Goal: Information Seeking & Learning: Learn about a topic

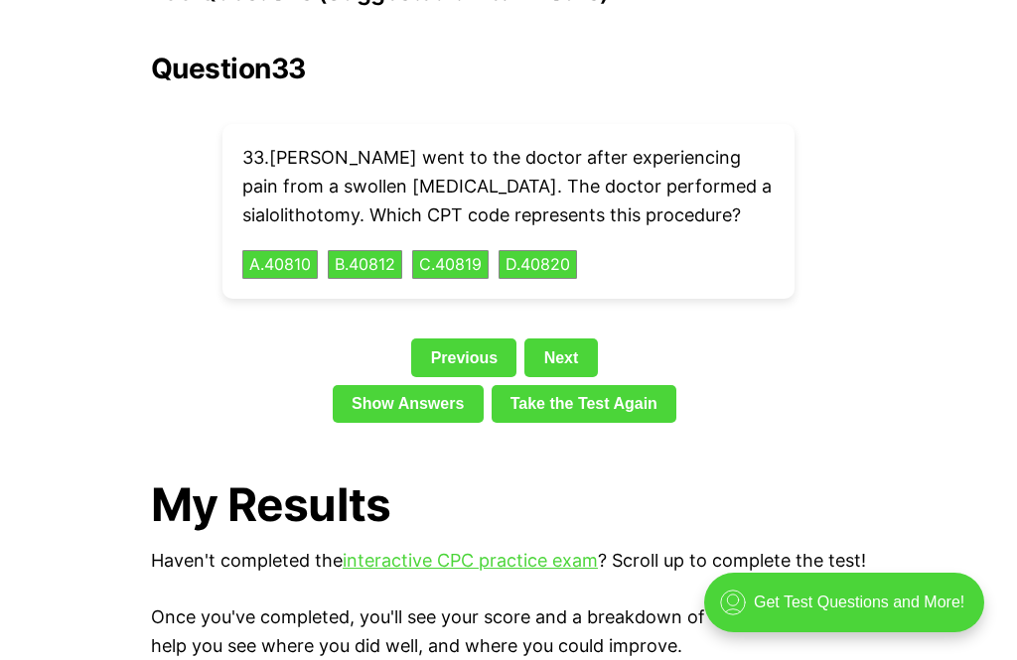
click at [583, 339] on link "Next" at bounding box center [560, 358] width 72 height 38
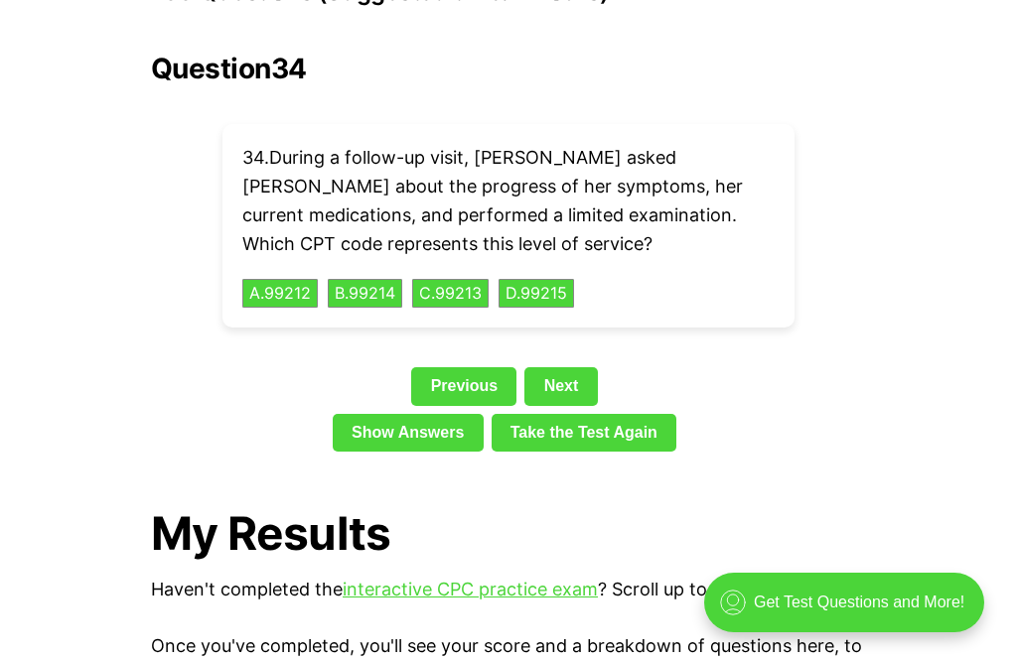
click at [464, 279] on button "C . 99213" at bounding box center [450, 294] width 76 height 30
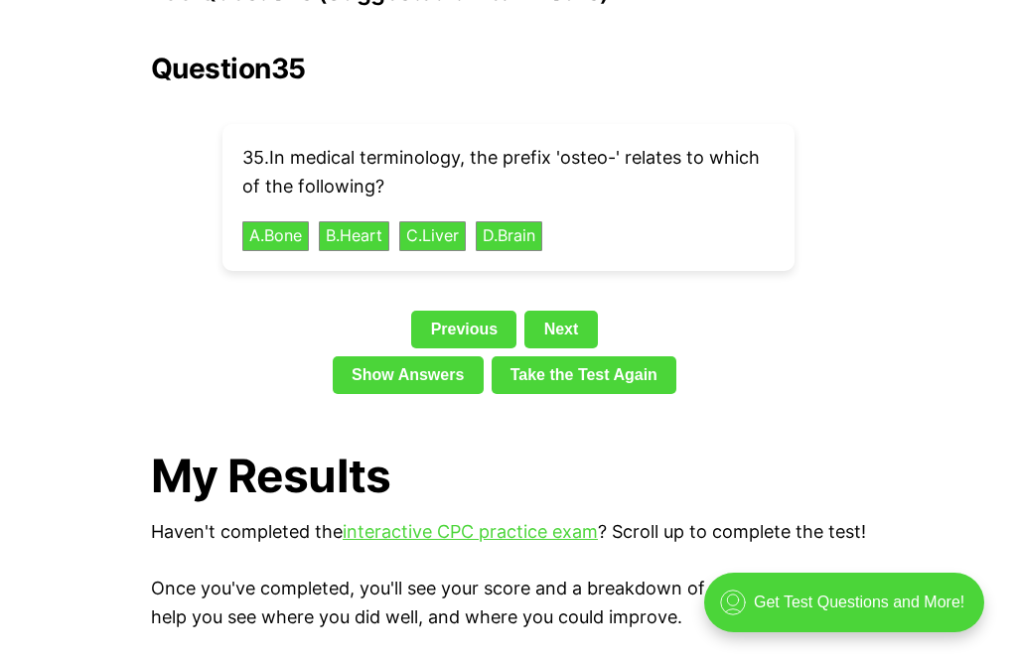
click at [264, 221] on button "A . Bone" at bounding box center [275, 236] width 67 height 30
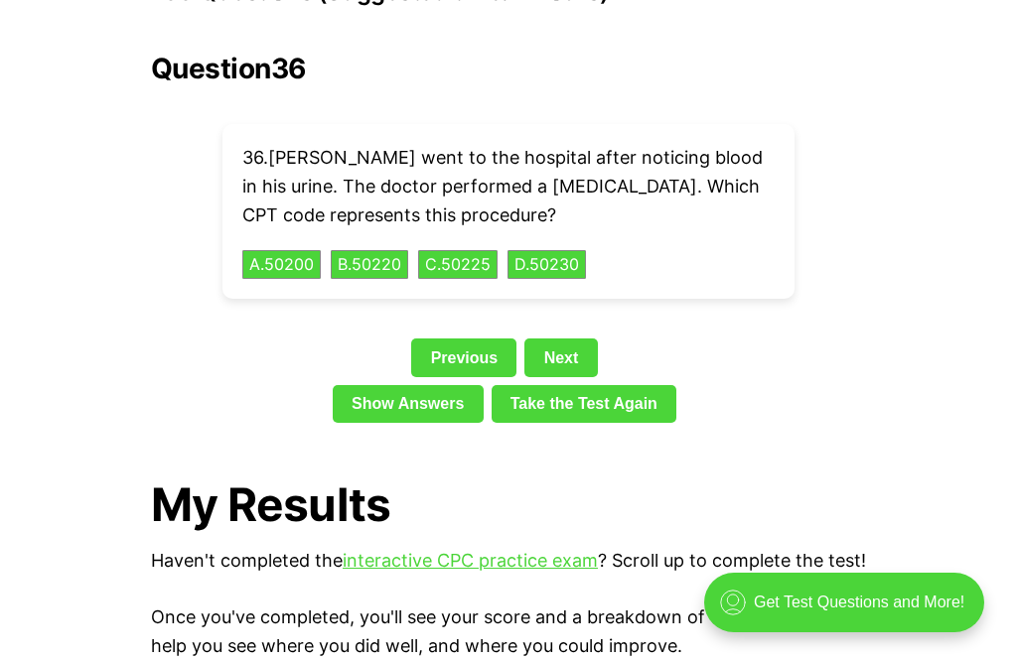
click at [299, 250] on button "A . 50200" at bounding box center [281, 265] width 78 height 30
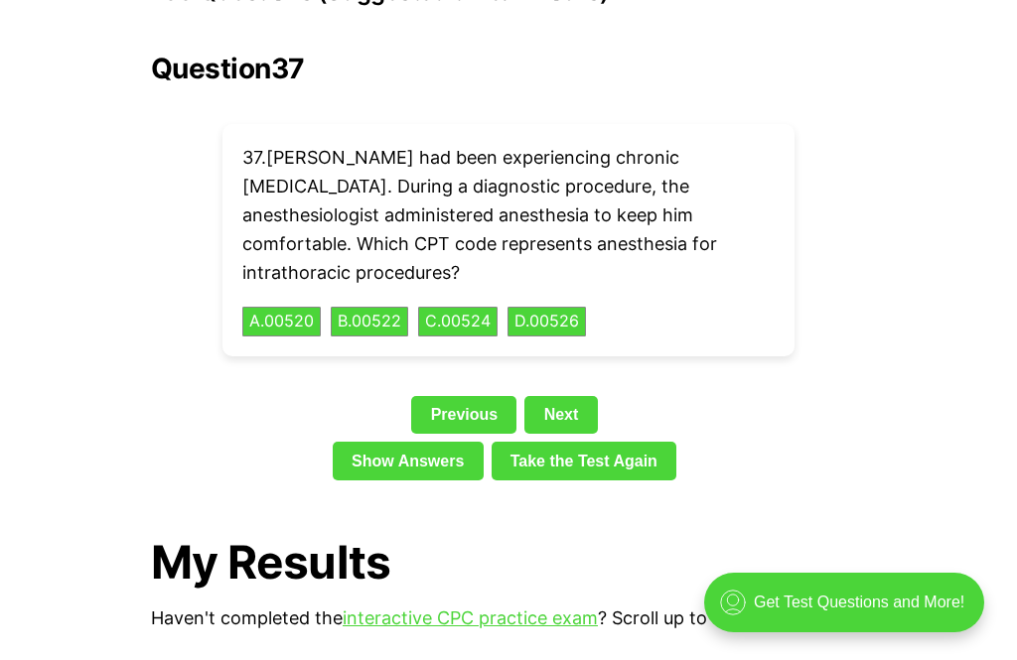
click at [277, 307] on button "A . 00520" at bounding box center [281, 322] width 78 height 30
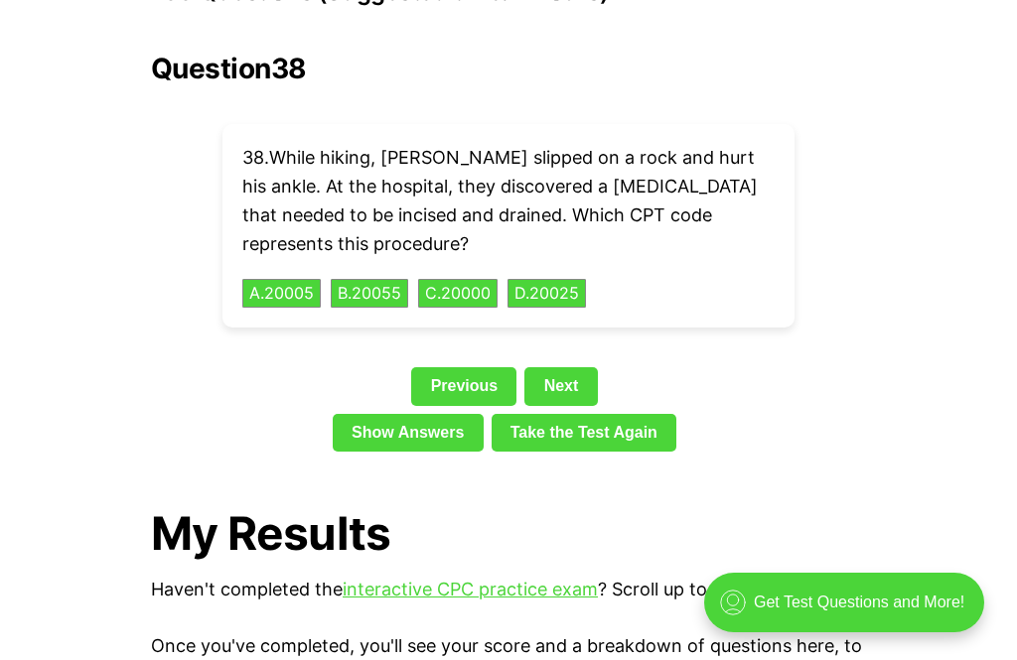
click at [558, 367] on link "Next" at bounding box center [560, 386] width 72 height 38
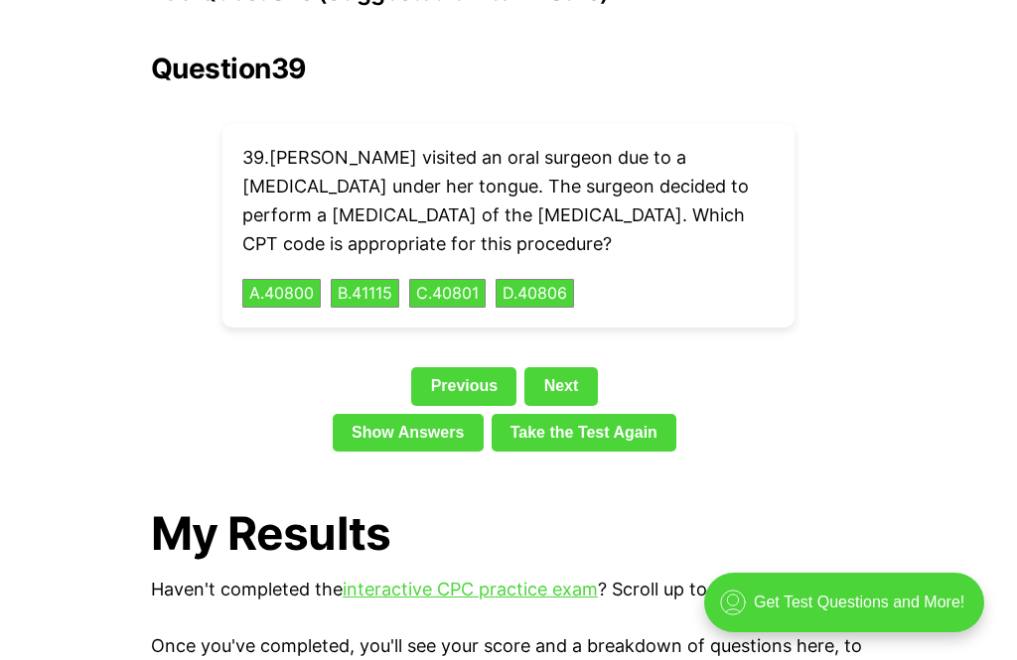
click at [265, 231] on div "39 . [PERSON_NAME] visited an oral surgeon due to a [MEDICAL_DATA] under her to…" at bounding box center [508, 226] width 572 height 204
click at [270, 279] on button "A . 40800" at bounding box center [281, 294] width 78 height 30
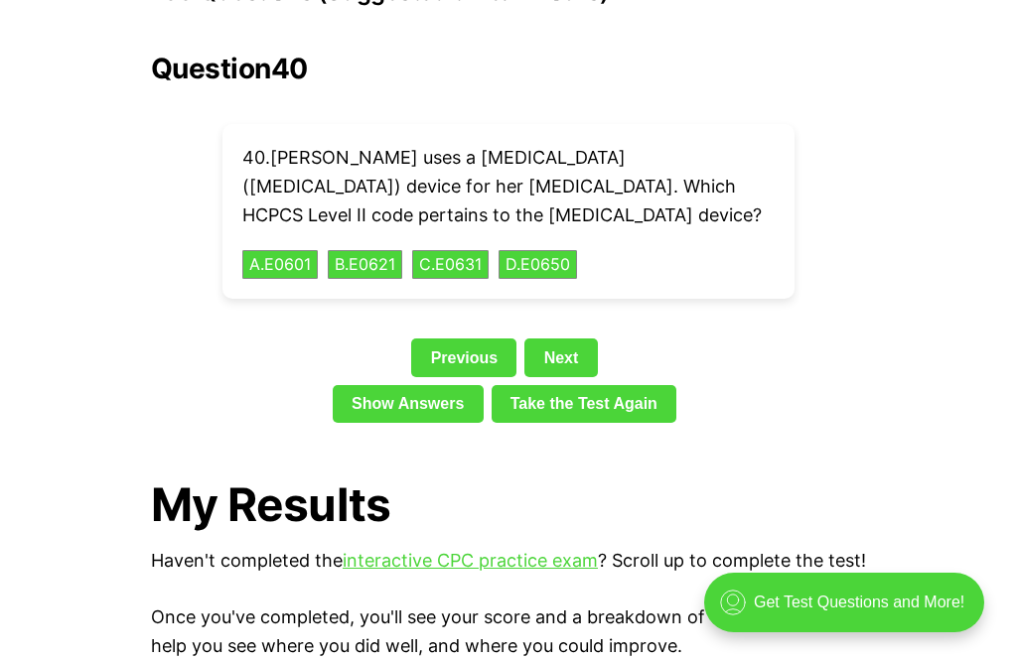
click at [286, 250] on button "A . E0601" at bounding box center [279, 265] width 75 height 30
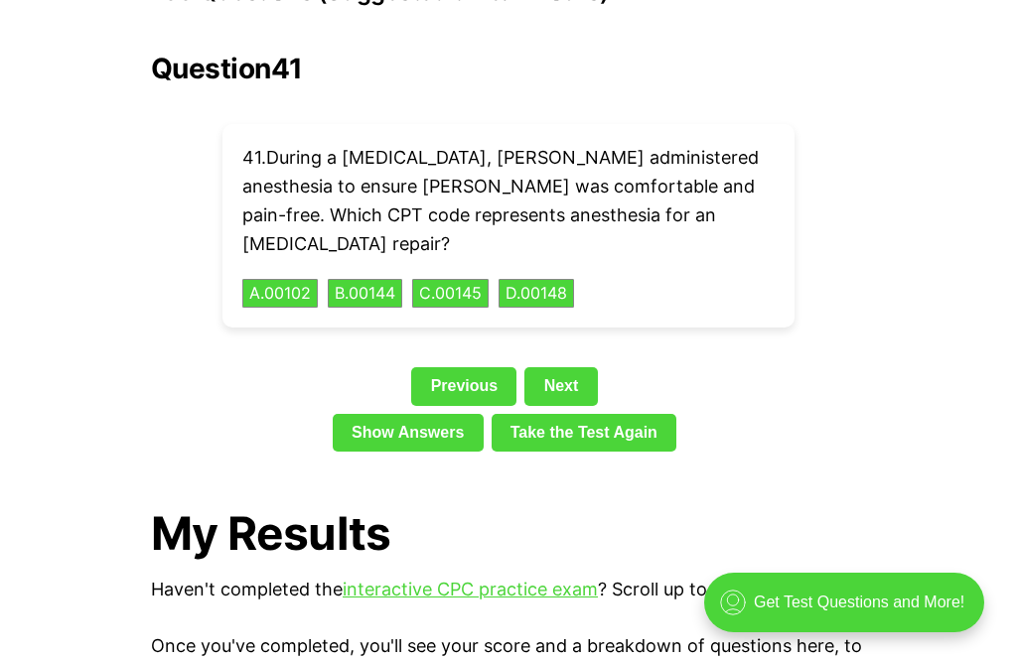
click at [541, 367] on link "Next" at bounding box center [560, 386] width 72 height 38
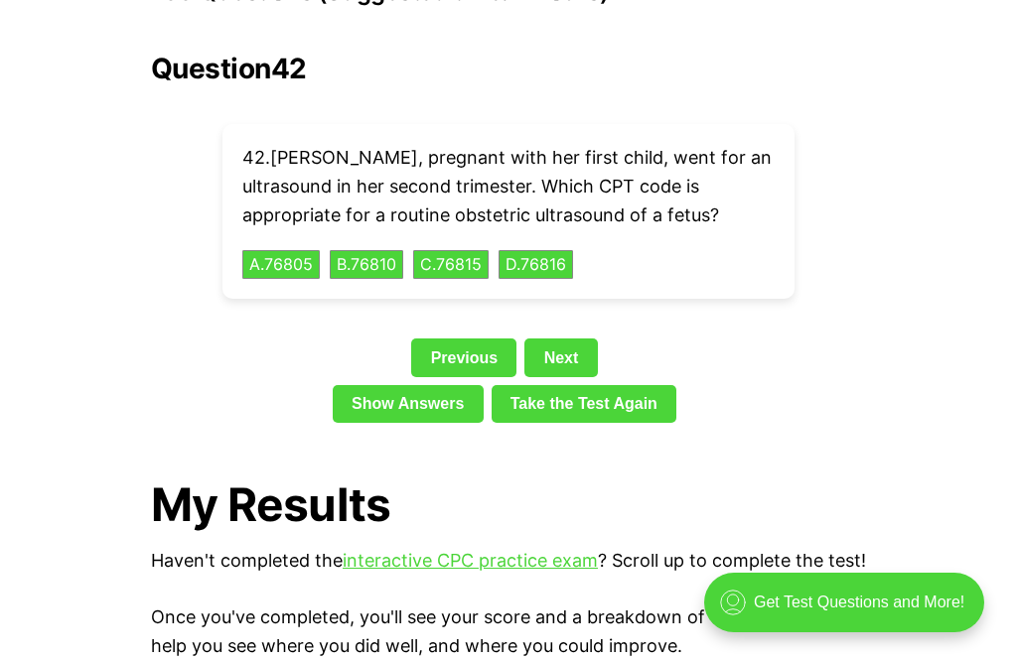
click at [300, 250] on button "A . 76805" at bounding box center [280, 265] width 77 height 30
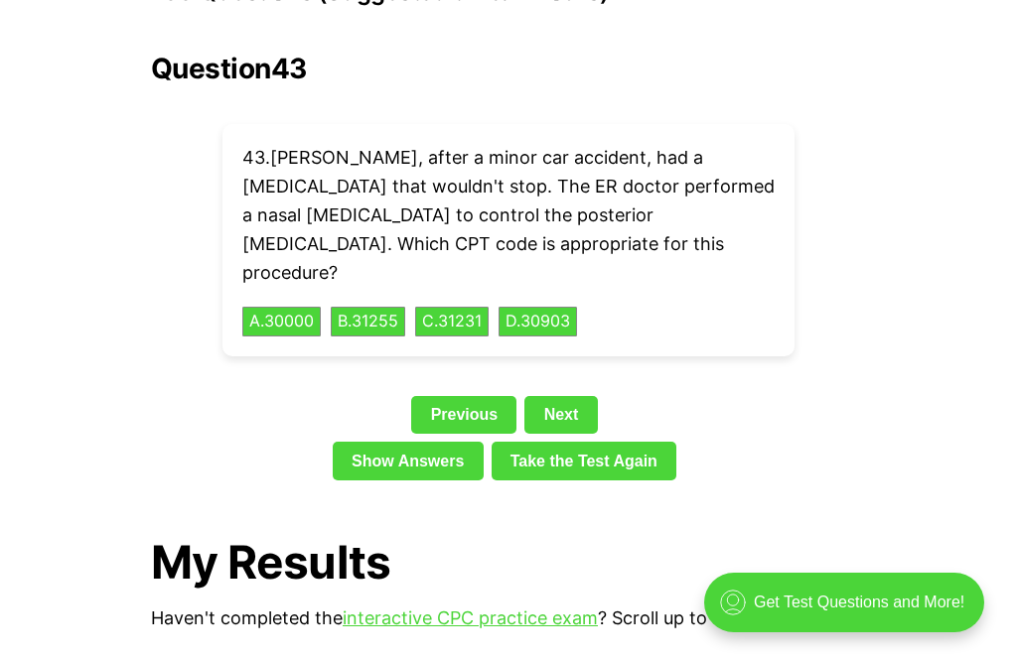
click at [472, 307] on button "C . 31231" at bounding box center [451, 322] width 73 height 30
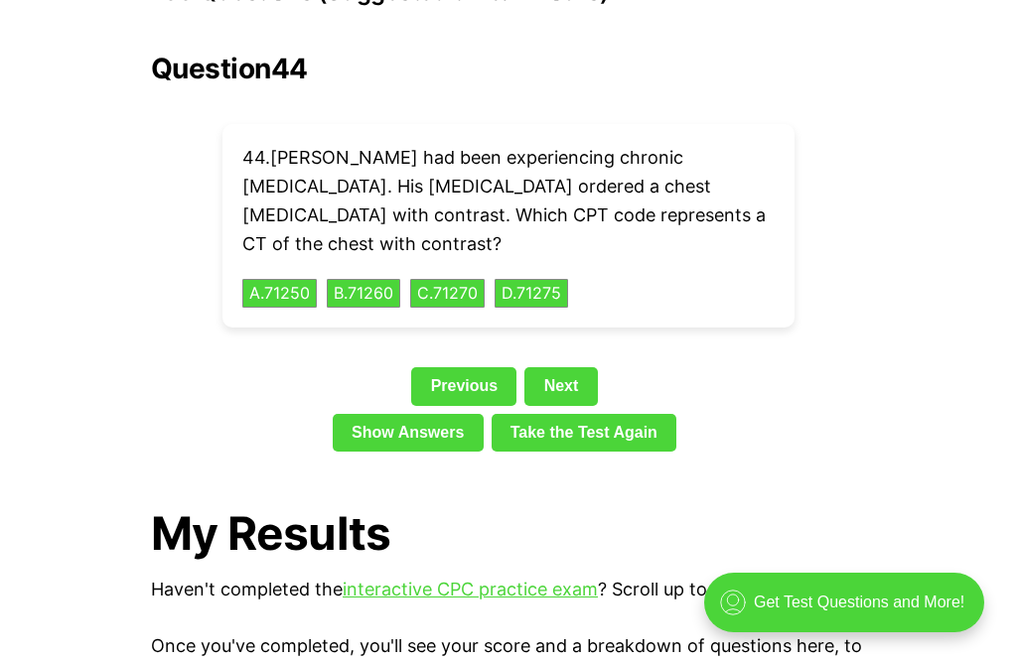
click at [364, 279] on button "B . 71260" at bounding box center [363, 294] width 73 height 30
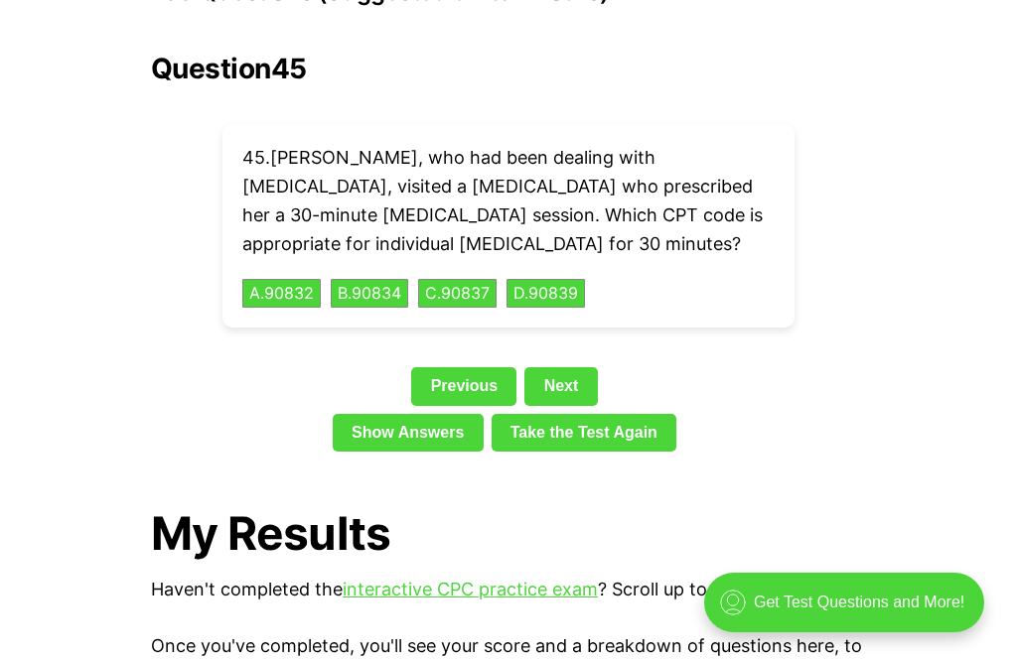
click at [287, 279] on button "A . 90832" at bounding box center [281, 294] width 78 height 30
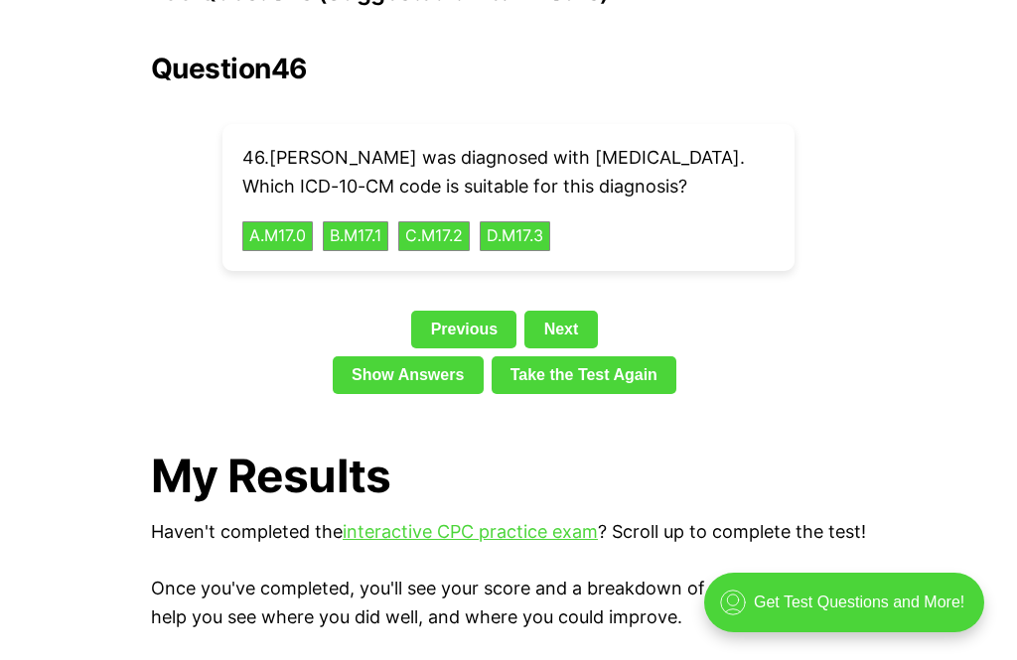
click at [278, 221] on button "A . M17.0" at bounding box center [277, 236] width 70 height 30
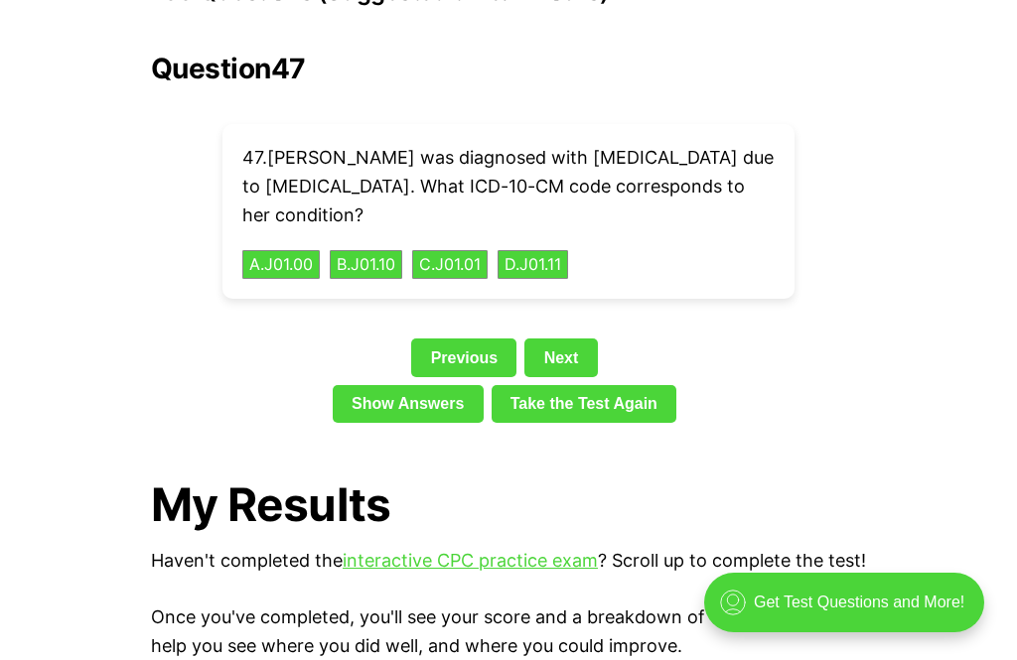
click at [729, 184] on p "47 . [PERSON_NAME] was diagnosed with [MEDICAL_DATA] due to [MEDICAL_DATA]. Wha…" at bounding box center [508, 186] width 532 height 85
click at [553, 339] on link "Next" at bounding box center [560, 358] width 72 height 38
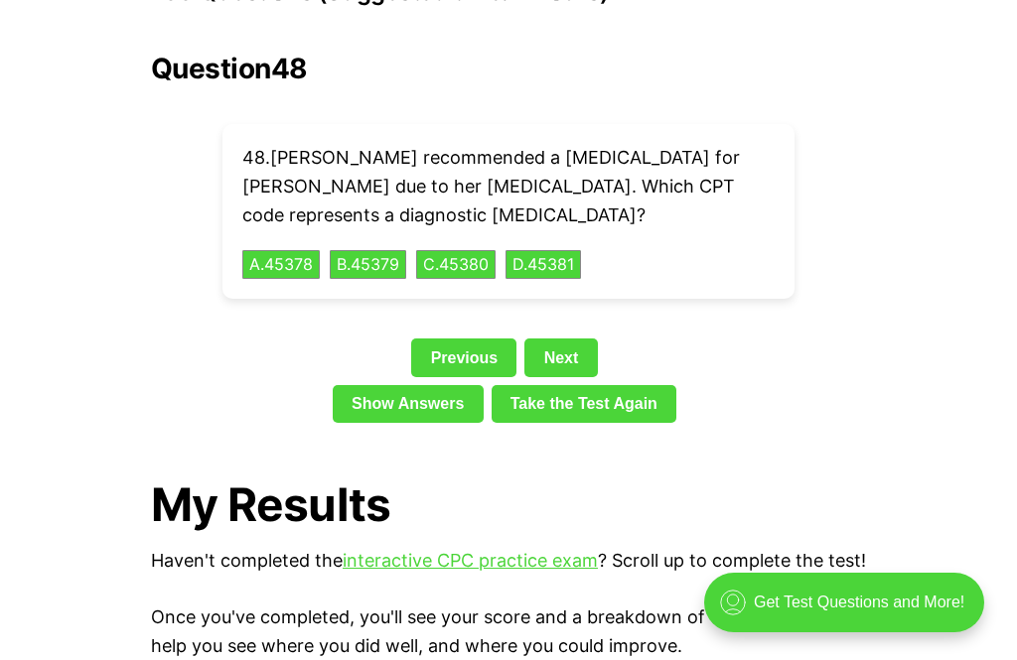
click at [280, 250] on button "A . 45378" at bounding box center [280, 265] width 77 height 30
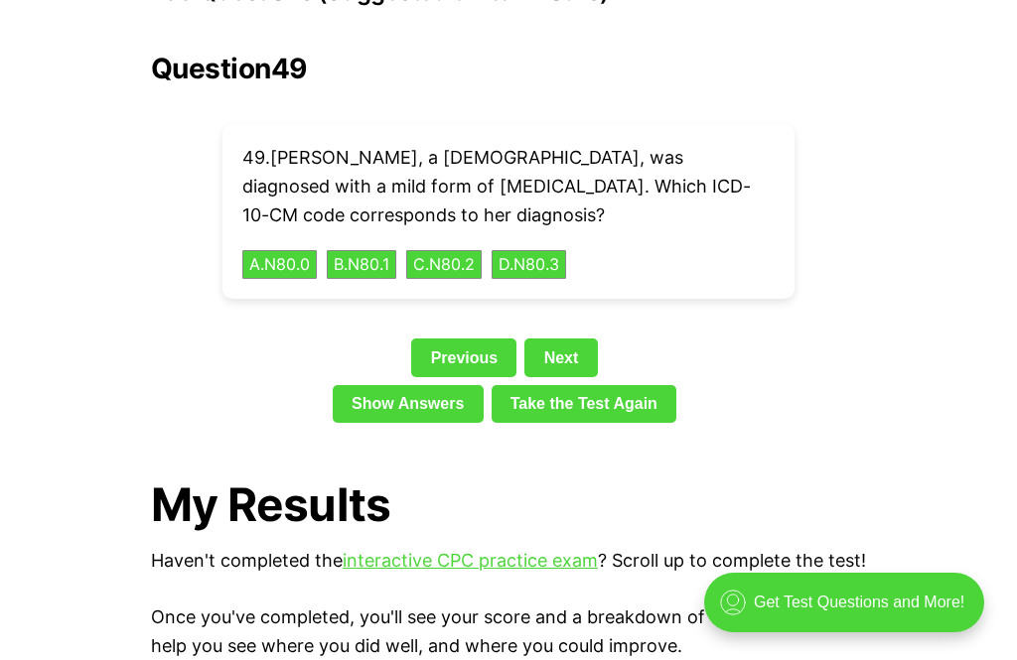
click at [269, 250] on button "A . N80.0" at bounding box center [279, 265] width 74 height 30
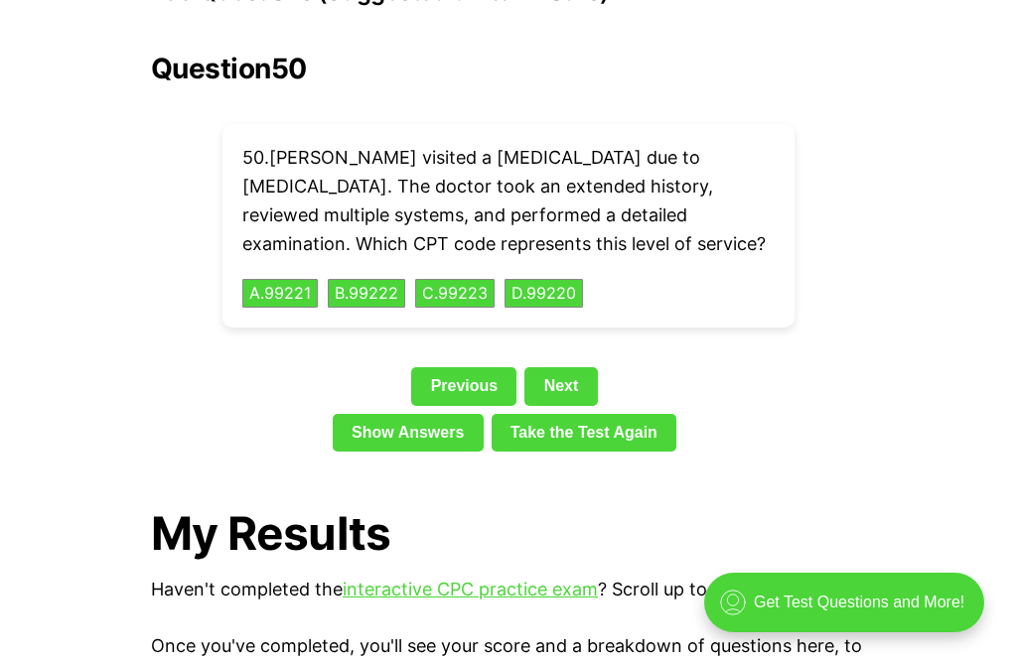
click at [371, 414] on link "Show Answers" at bounding box center [408, 433] width 151 height 38
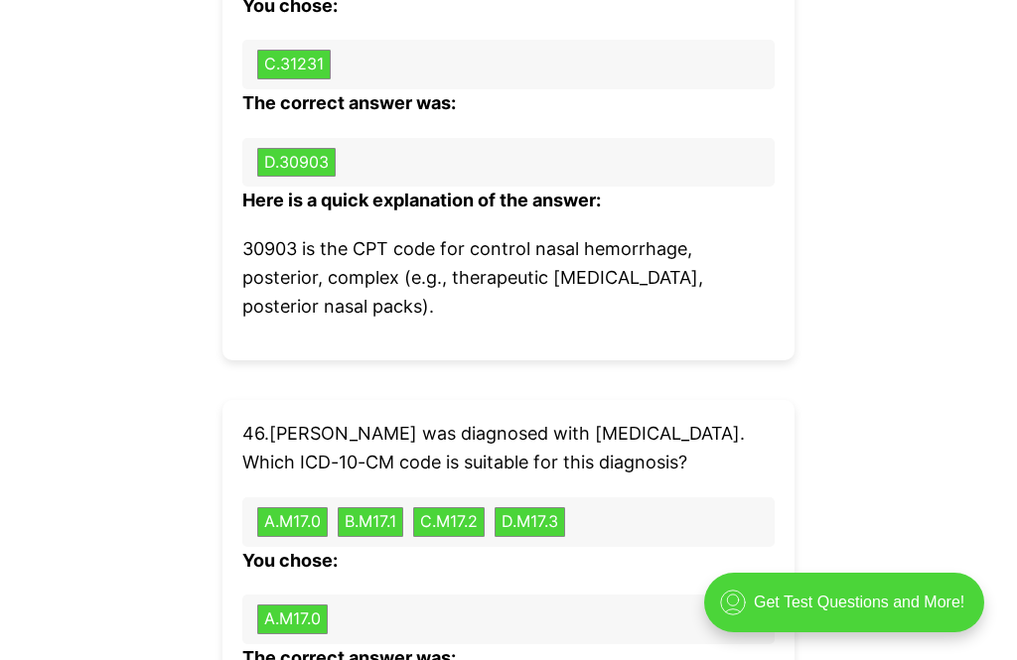
scroll to position [11231, 0]
